Goal: Find contact information: Find contact information

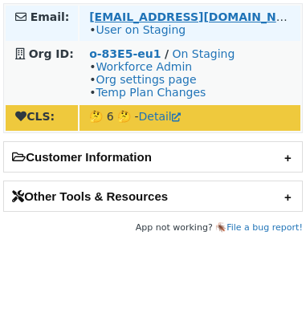
click at [142, 12] on strong "[EMAIL_ADDRESS][DOMAIN_NAME]" at bounding box center [198, 16] width 219 height 13
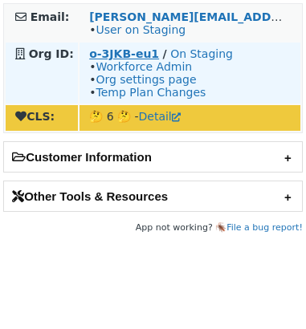
click at [133, 51] on strong "o-3JKB-eu1" at bounding box center [124, 53] width 70 height 13
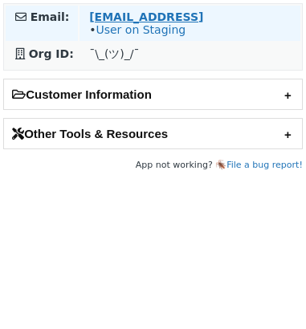
click at [121, 15] on strong "it.admin@thecomply.ai" at bounding box center [146, 16] width 114 height 13
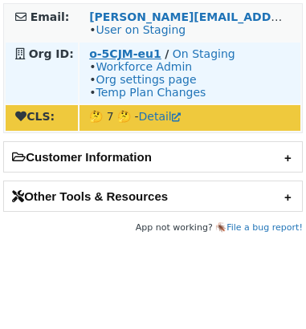
click at [144, 51] on strong "o-5CJM-eu1" at bounding box center [125, 53] width 72 height 13
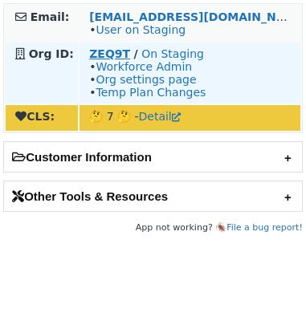
click at [114, 51] on strong "ZEQ9T" at bounding box center [109, 53] width 41 height 13
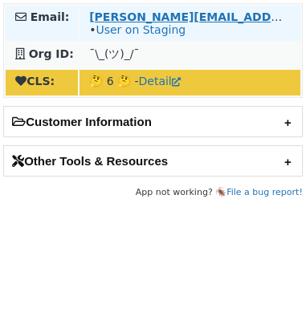
click at [122, 16] on strong "[PERSON_NAME][EMAIL_ADDRESS][PERSON_NAME][DOMAIN_NAME]" at bounding box center [303, 16] width 428 height 13
click at [144, 26] on link "User on Staging" at bounding box center [140, 29] width 90 height 13
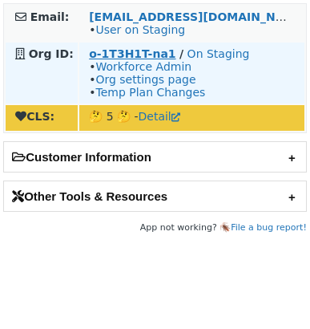
click at [148, 50] on strong "o-1T3H1T-na1" at bounding box center [132, 53] width 87 height 13
click at [155, 50] on strong "o-1T3H1T-na1" at bounding box center [132, 53] width 87 height 13
click at [112, 53] on strong "o-1T3H1T-na1" at bounding box center [132, 53] width 87 height 13
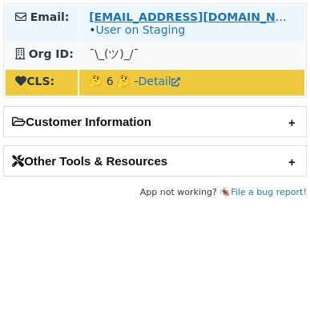
click at [107, 16] on strong "[EMAIL_ADDRESS][DOMAIN_NAME]" at bounding box center [198, 16] width 219 height 13
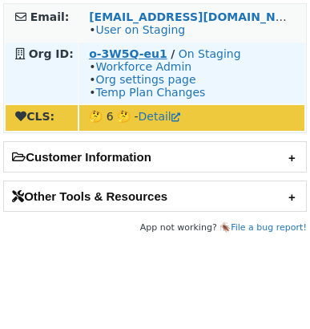
click at [102, 52] on strong "o-3W5Q-eu1" at bounding box center [128, 53] width 79 height 13
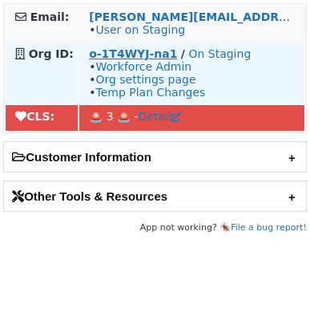
click at [97, 57] on strong "o-1T4WYJ-na1" at bounding box center [133, 53] width 88 height 13
click at [109, 51] on strong "o-1T4WYJ-na1" at bounding box center [133, 53] width 88 height 13
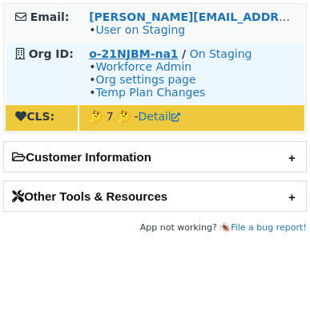
click at [119, 51] on strong "o-21NJBM-na1" at bounding box center [133, 53] width 89 height 13
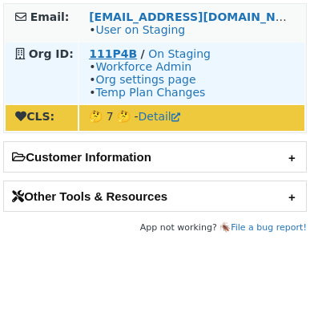
click at [110, 51] on strong "111P4B" at bounding box center [113, 53] width 48 height 13
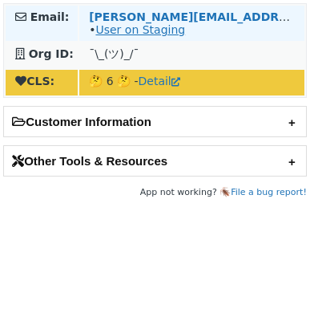
click at [135, 30] on link "User on Staging" at bounding box center [140, 29] width 90 height 13
click at [133, 17] on strong "richard.hammond@republic.com" at bounding box center [303, 16] width 428 height 13
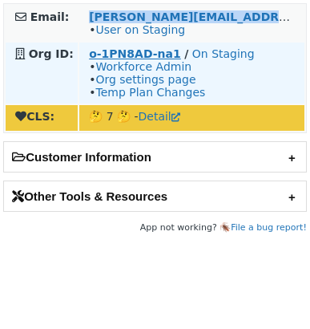
click at [135, 58] on strong "o-1PN8AD-na1" at bounding box center [135, 53] width 92 height 13
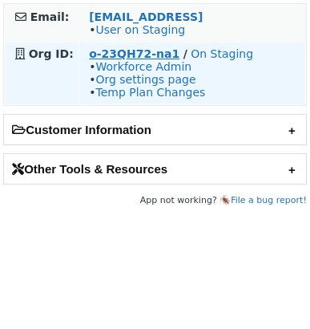
click at [127, 50] on strong "o-23QH72-na1" at bounding box center [134, 53] width 91 height 13
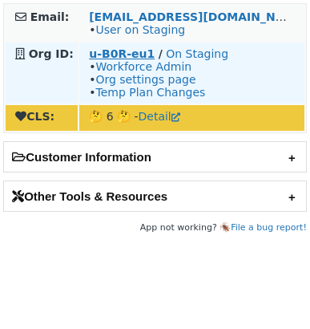
click at [136, 51] on strong "u-B0R-eu1" at bounding box center [122, 53] width 66 height 13
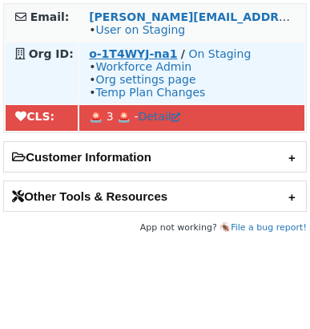
click at [105, 51] on strong "o-1T4WYJ-na1" at bounding box center [133, 53] width 88 height 13
